Goal: Task Accomplishment & Management: Complete application form

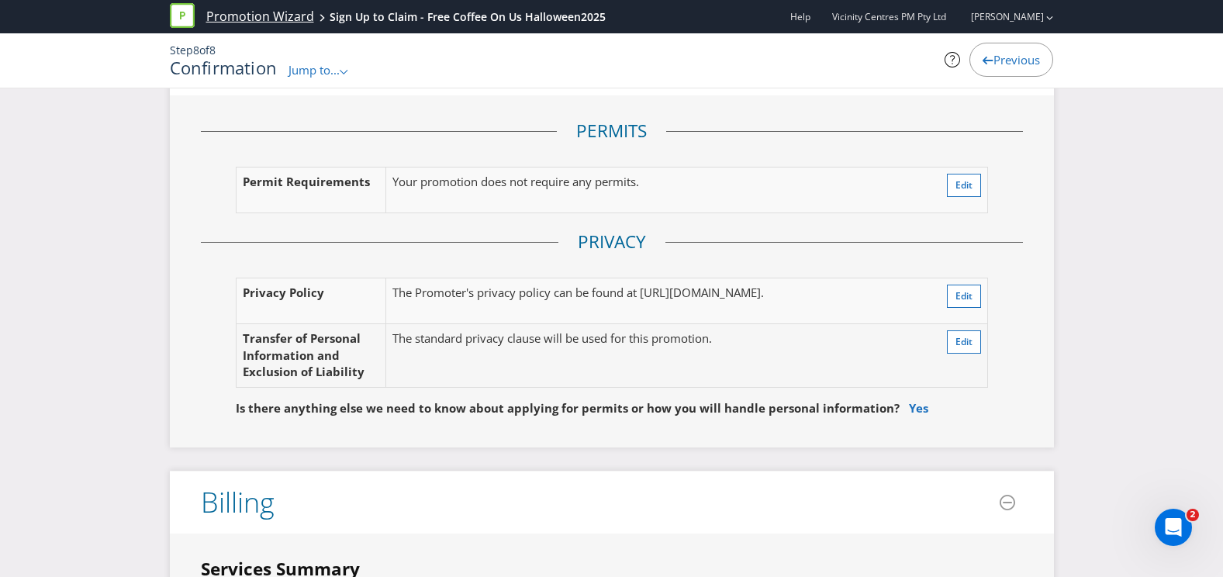
scroll to position [3137, 0]
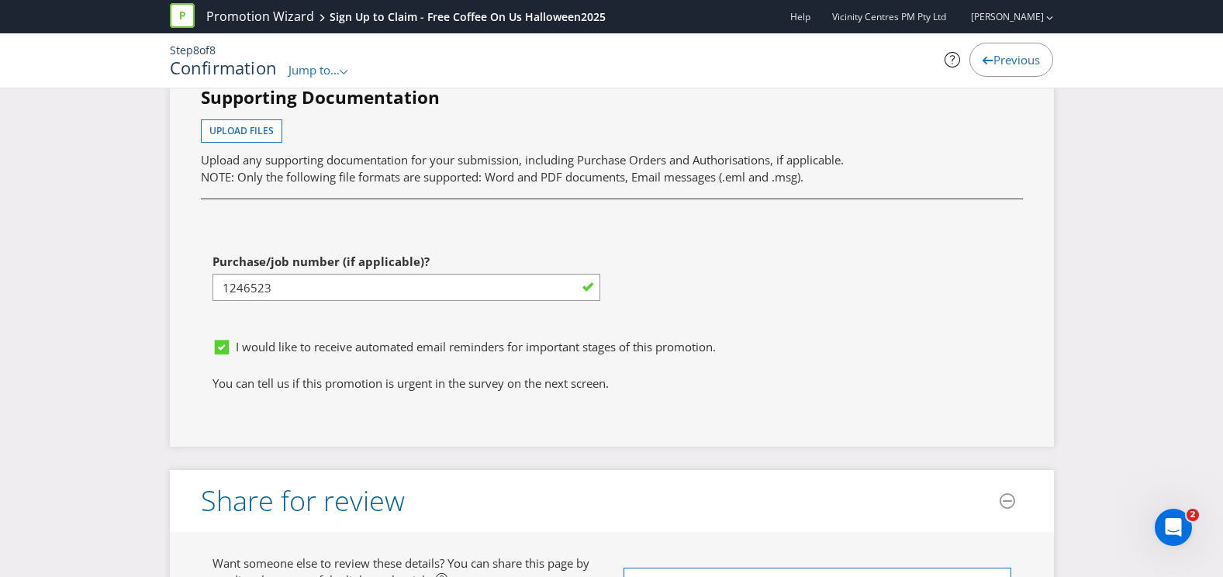
scroll to position [4377, 0]
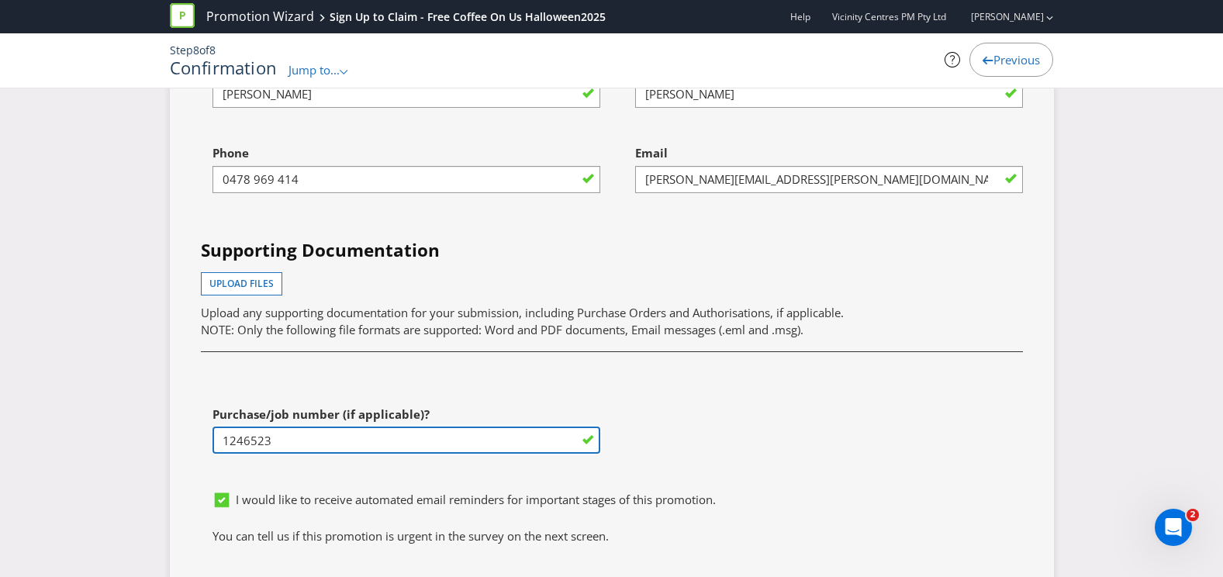
click at [390, 453] on input "1246523" at bounding box center [406, 440] width 388 height 27
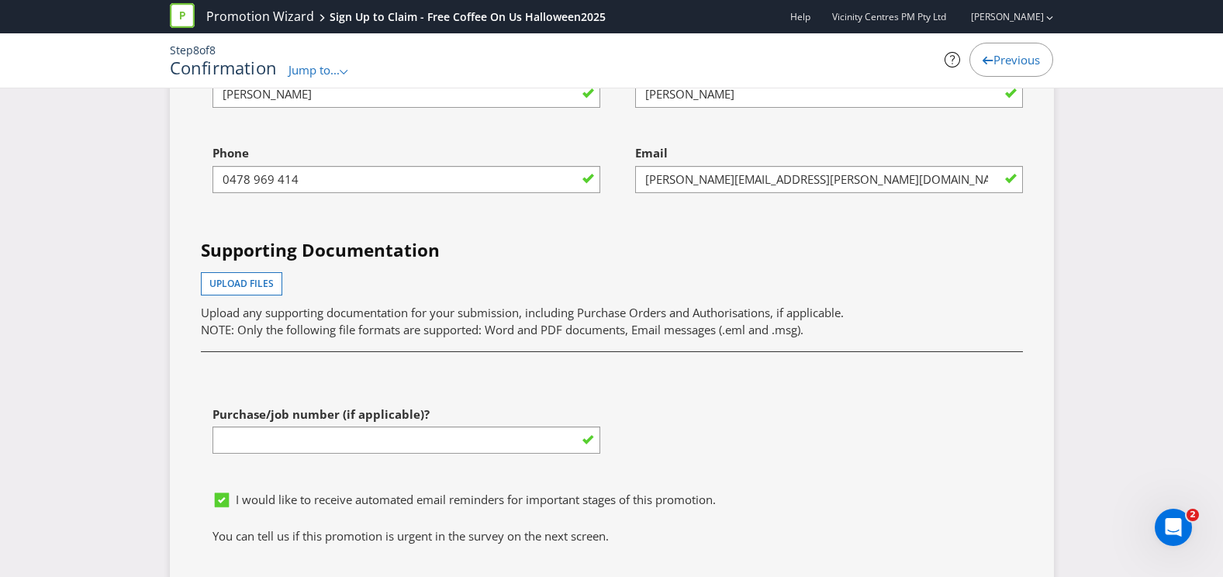
type input "INSERT PO NUMBER BEFORE YOU SUBMIT - use Plexus Vendor no. 329371 internally to…"
click at [205, 401] on div "First name of contact Craig Last name of contact Bozman Phone 0478 969 414 Emai…" at bounding box center [611, 267] width 845 height 431
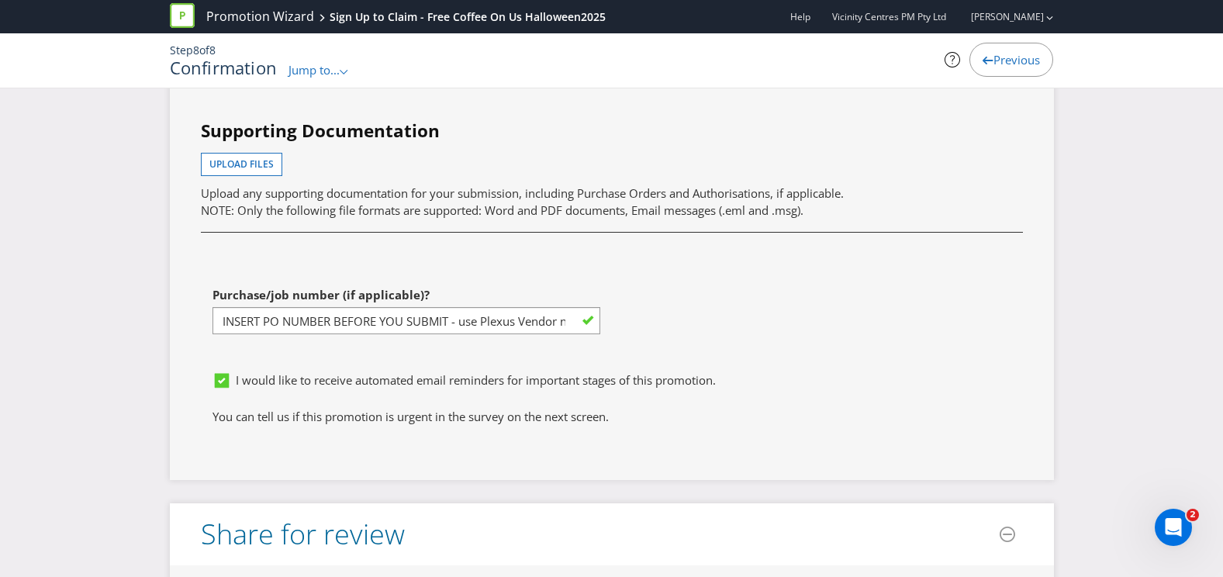
scroll to position [4843, 0]
